Goal: Navigation & Orientation: Find specific page/section

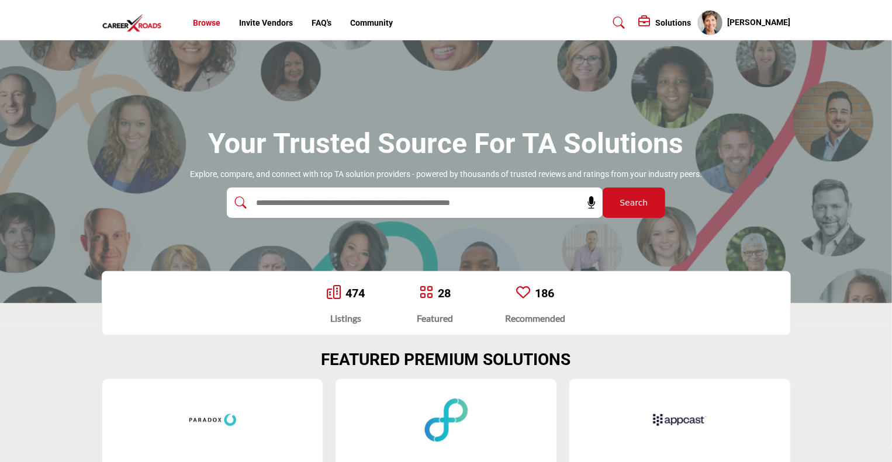
click at [204, 24] on link "Browse" at bounding box center [206, 22] width 27 height 9
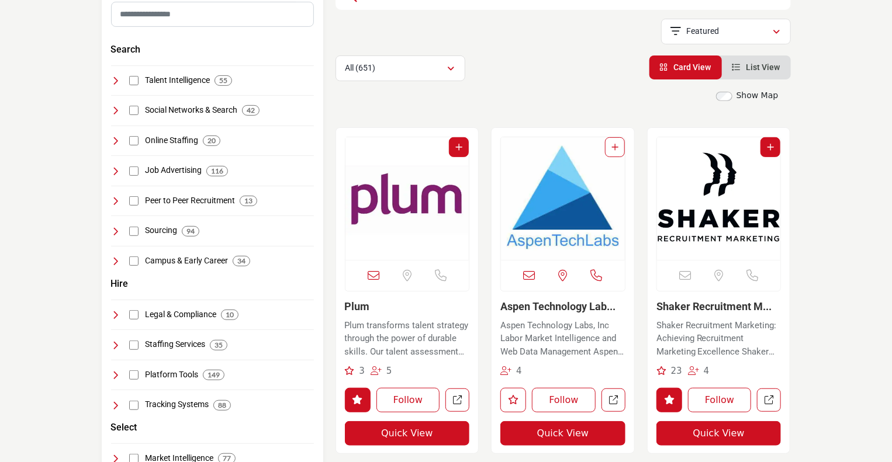
scroll to position [187, 0]
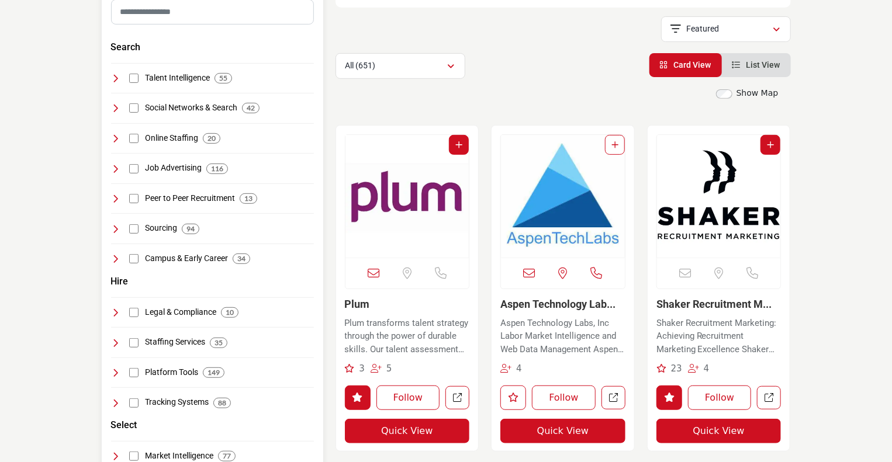
click at [115, 169] on icon at bounding box center [115, 168] width 9 height 9
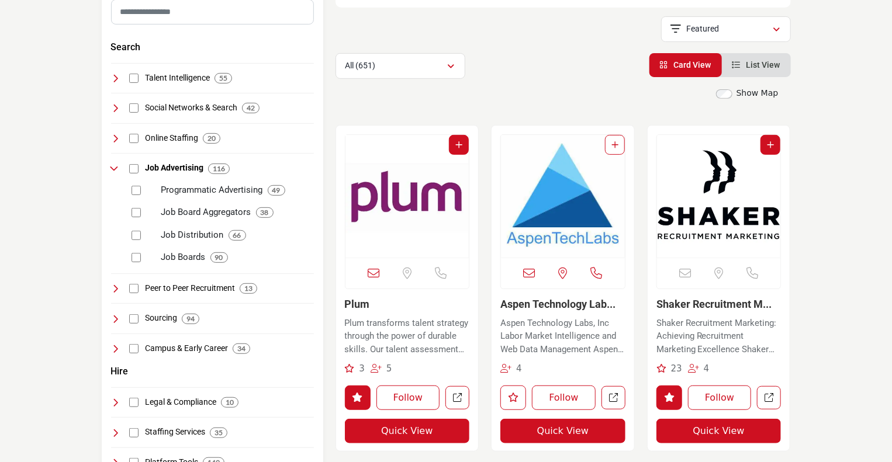
click at [719, 194] on img "Open Listing in new tab" at bounding box center [719, 196] width 124 height 123
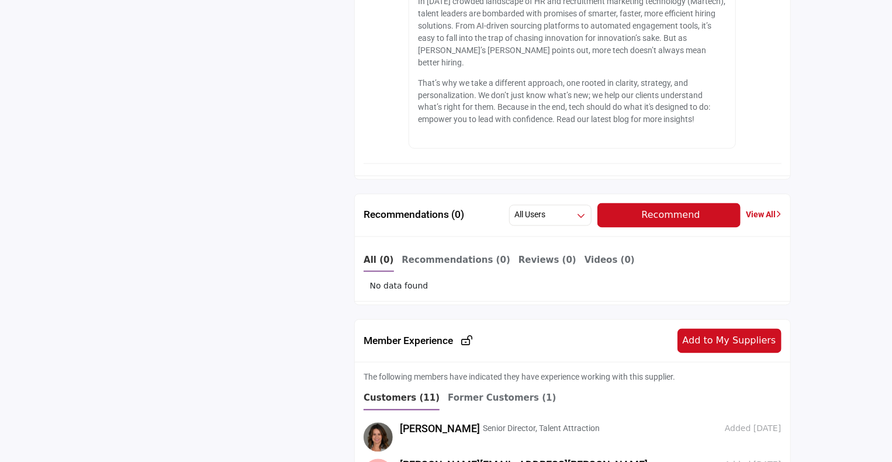
scroll to position [1008, 0]
